Goal: Find specific fact: Find specific fact

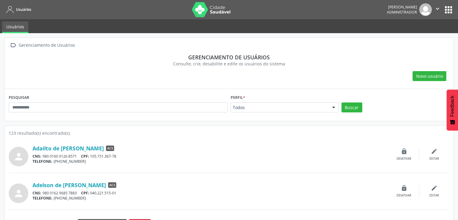
click at [448, 11] on button "apps" at bounding box center [448, 10] width 11 height 11
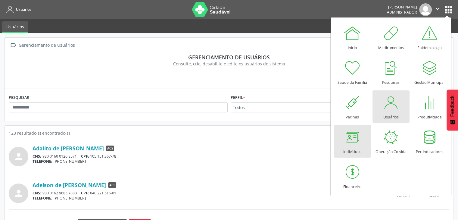
click at [354, 144] on div at bounding box center [352, 137] width 18 height 18
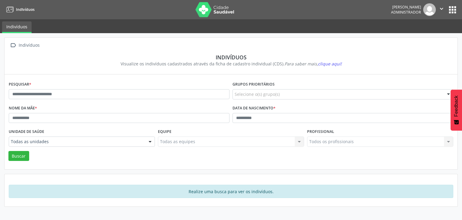
click at [455, 5] on button "apps" at bounding box center [453, 10] width 11 height 11
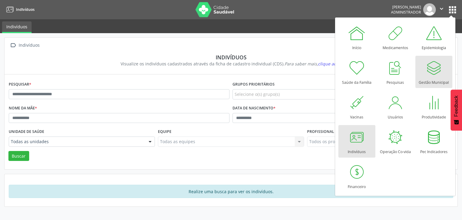
click at [439, 74] on div at bounding box center [434, 68] width 18 height 18
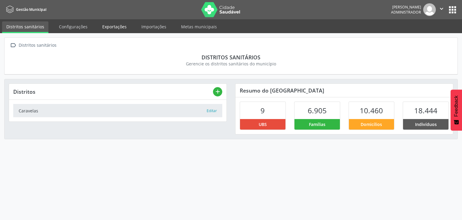
click at [119, 29] on link "Exportações" at bounding box center [114, 26] width 33 height 11
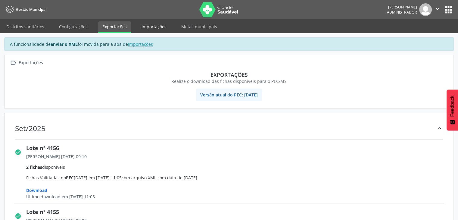
click at [145, 21] on link "Importações" at bounding box center [153, 26] width 33 height 11
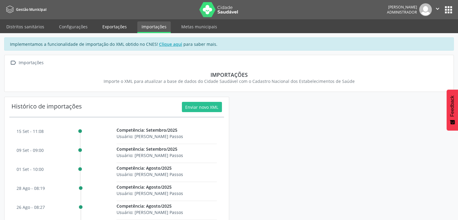
click at [113, 28] on link "Exportações" at bounding box center [114, 26] width 33 height 11
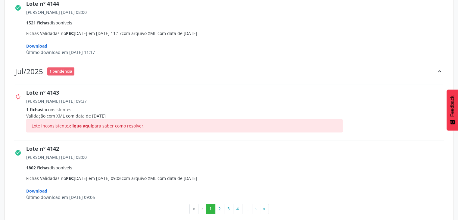
scroll to position [937, 0]
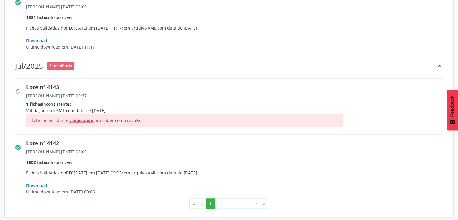
click at [83, 120] on span "clique aqui" at bounding box center [80, 120] width 23 height 6
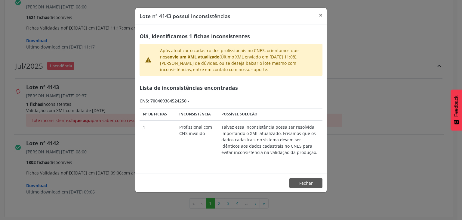
drag, startPoint x: 151, startPoint y: 99, endPoint x: 186, endPoint y: 99, distance: 35.2
click at [186, 99] on div "CNS: 700409364524250 -" at bounding box center [231, 101] width 183 height 6
copy div "700409364524250"
click at [309, 183] on button "Fechar" at bounding box center [306, 183] width 33 height 10
